Goal: Navigation & Orientation: Find specific page/section

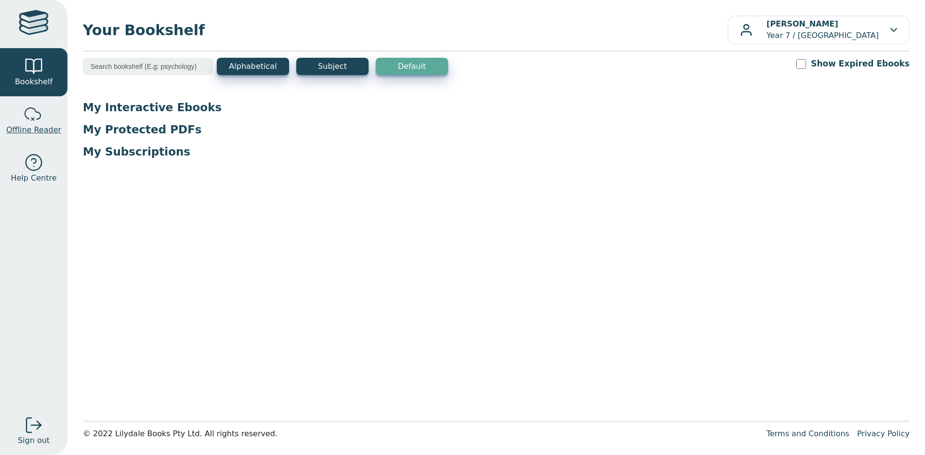
click at [30, 144] on link "Offline Reader" at bounding box center [33, 120] width 67 height 48
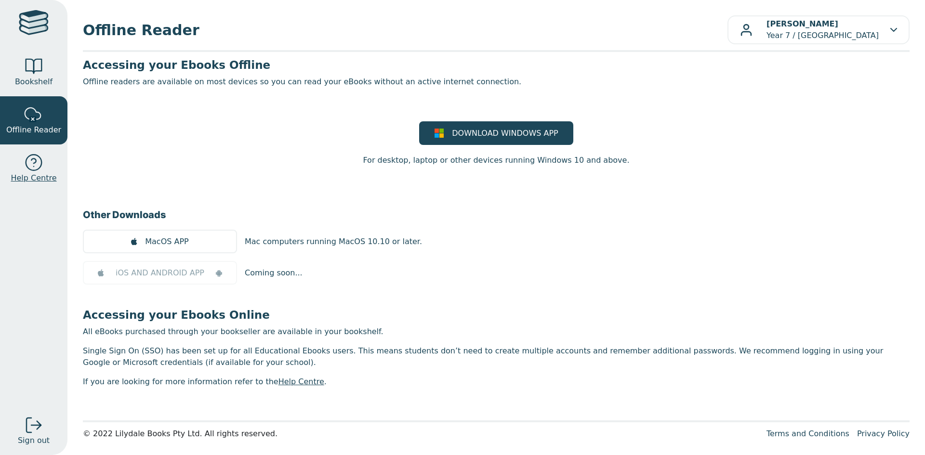
click at [27, 181] on span "Help Centre" at bounding box center [34, 178] width 46 height 12
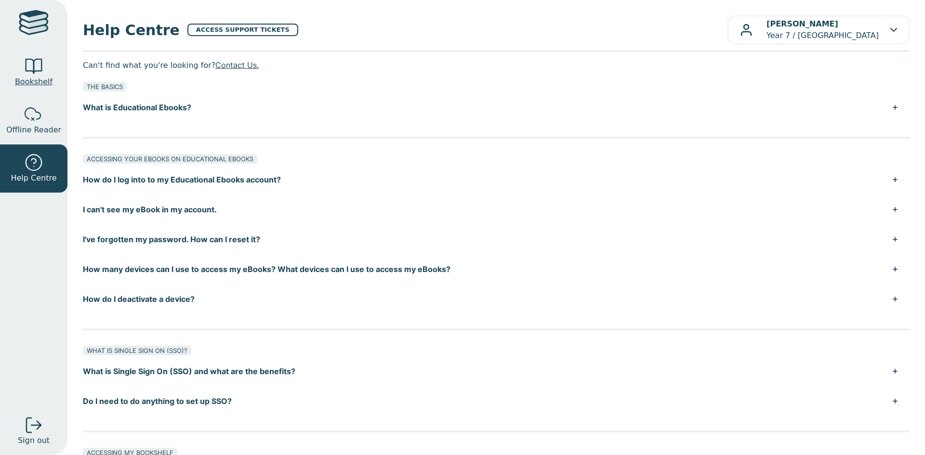
click at [39, 73] on div at bounding box center [33, 66] width 19 height 19
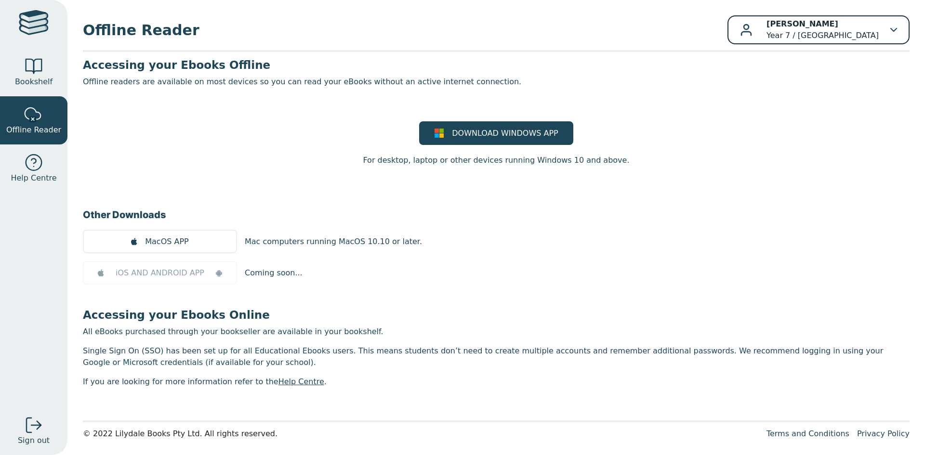
click at [885, 20] on div "[PERSON_NAME] Year 7 / [GEOGRAPHIC_DATA]" at bounding box center [818, 29] width 157 height 23
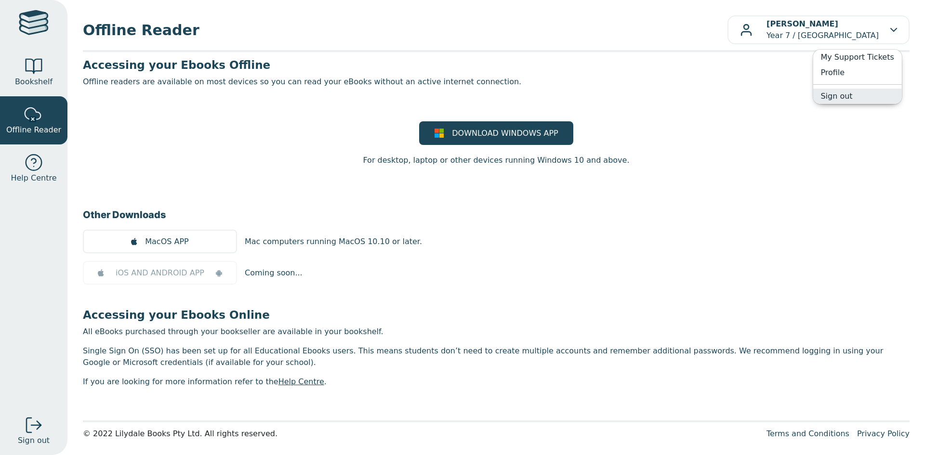
click at [870, 100] on link "Sign out" at bounding box center [856, 96] width 89 height 15
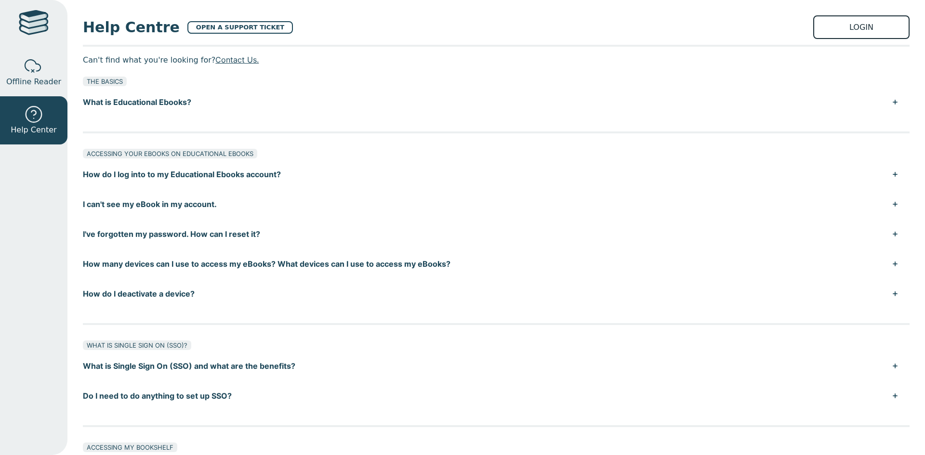
click at [862, 27] on link "LOGIN" at bounding box center [861, 27] width 96 height 24
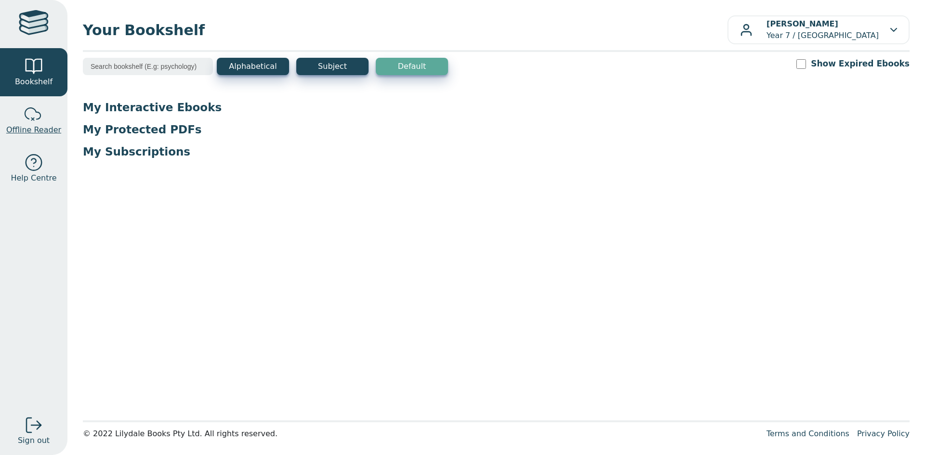
click at [50, 119] on link "Offline Reader" at bounding box center [33, 120] width 67 height 48
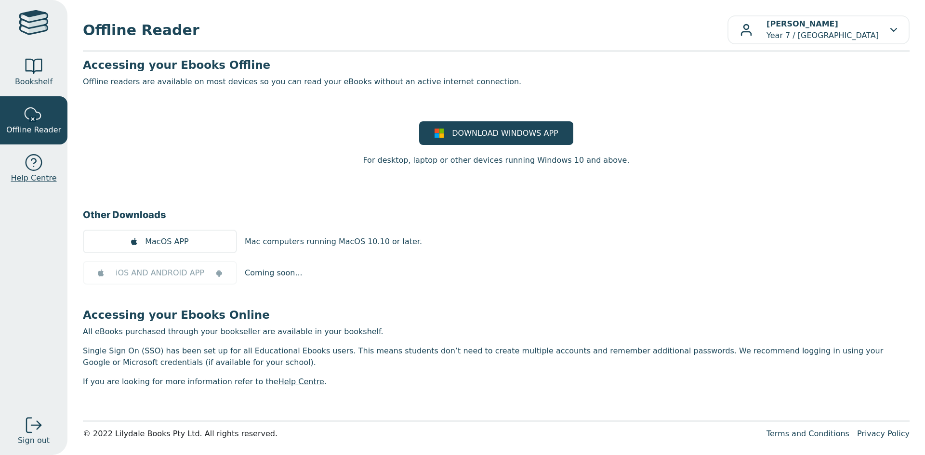
click at [55, 175] on link "Help Centre" at bounding box center [33, 168] width 67 height 48
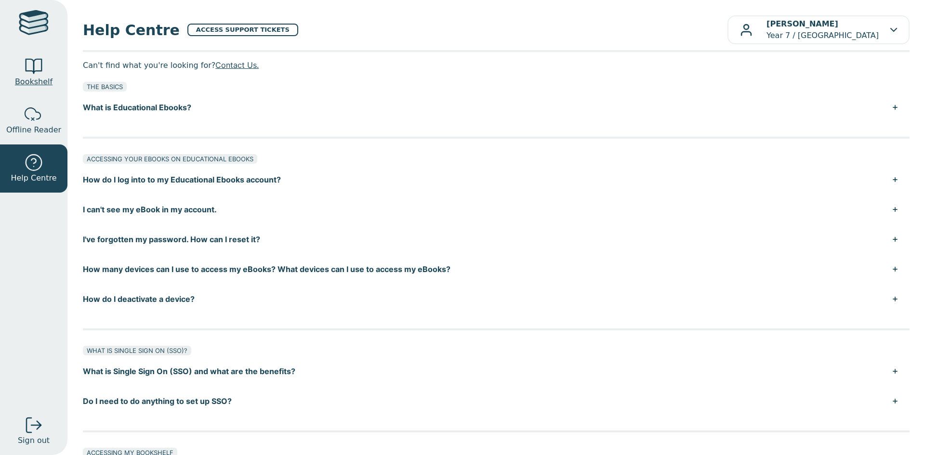
click at [33, 83] on span "Bookshelf" at bounding box center [34, 82] width 38 height 12
click at [37, 83] on span "Bookshelf" at bounding box center [34, 82] width 38 height 12
click at [38, 71] on div at bounding box center [33, 66] width 19 height 19
click at [42, 69] on div at bounding box center [33, 66] width 19 height 19
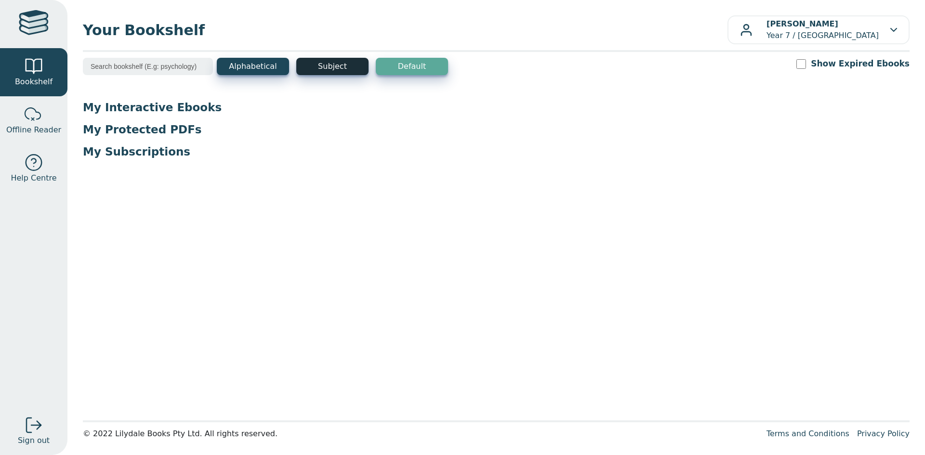
click at [331, 74] on button "Subject" at bounding box center [332, 66] width 72 height 17
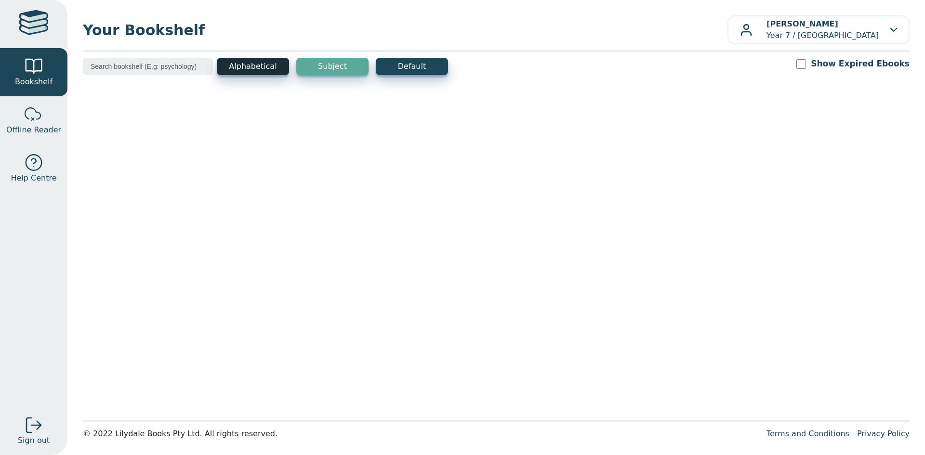
click at [251, 62] on button "Alphabetical" at bounding box center [253, 66] width 72 height 17
drag, startPoint x: 819, startPoint y: 63, endPoint x: 812, endPoint y: 65, distance: 6.5
click at [812, 65] on div "Show Expired Ebooks" at bounding box center [852, 64] width 113 height 12
click at [806, 65] on input "Show Expired Ebooks" at bounding box center [801, 64] width 10 height 10
checkbox input "true"
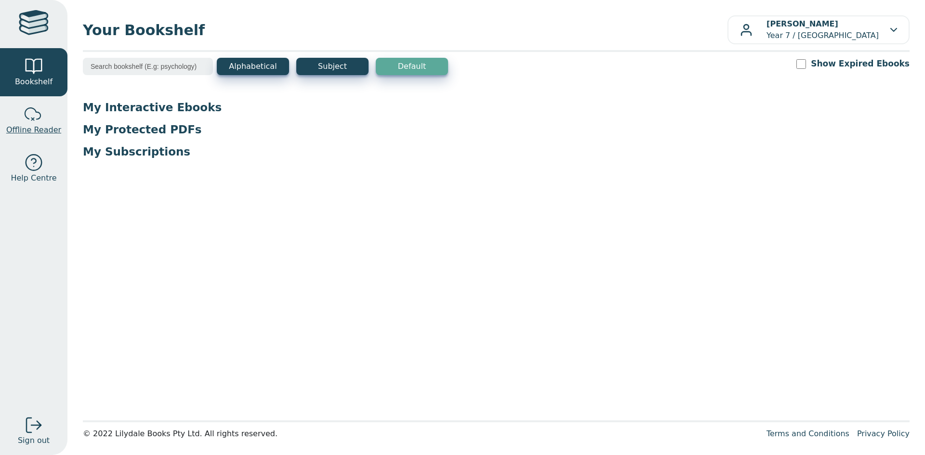
click at [5, 124] on link "Offline Reader" at bounding box center [33, 120] width 67 height 48
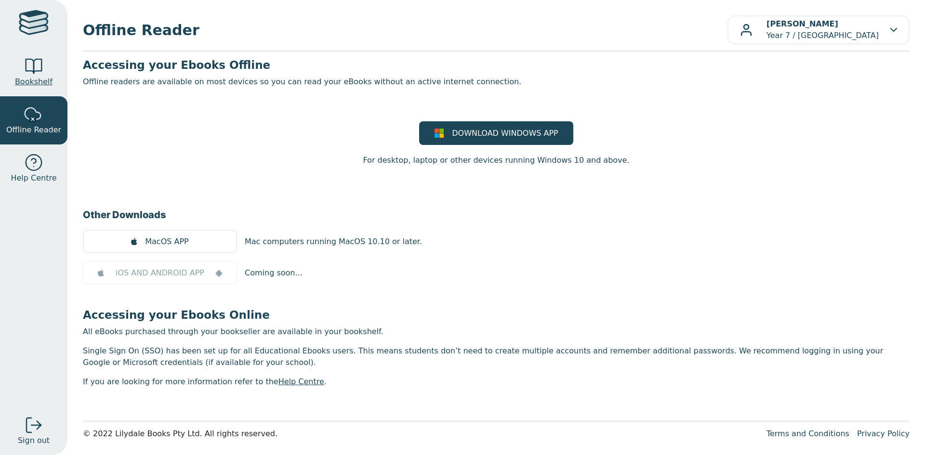
click at [0, 80] on link "Bookshelf" at bounding box center [33, 72] width 67 height 48
